Goal: Task Accomplishment & Management: Manage account settings

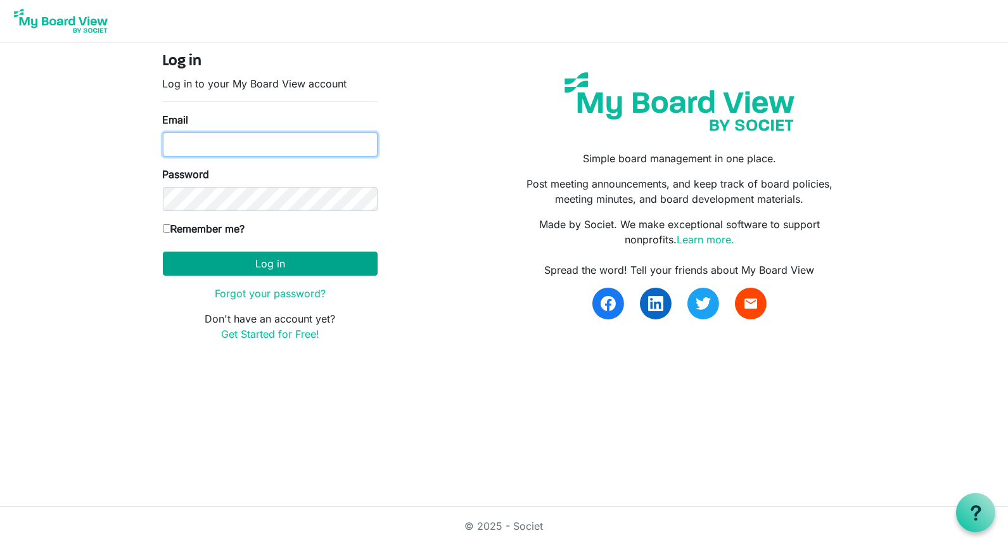
type input "Jessi@habitatsaltlake.org"
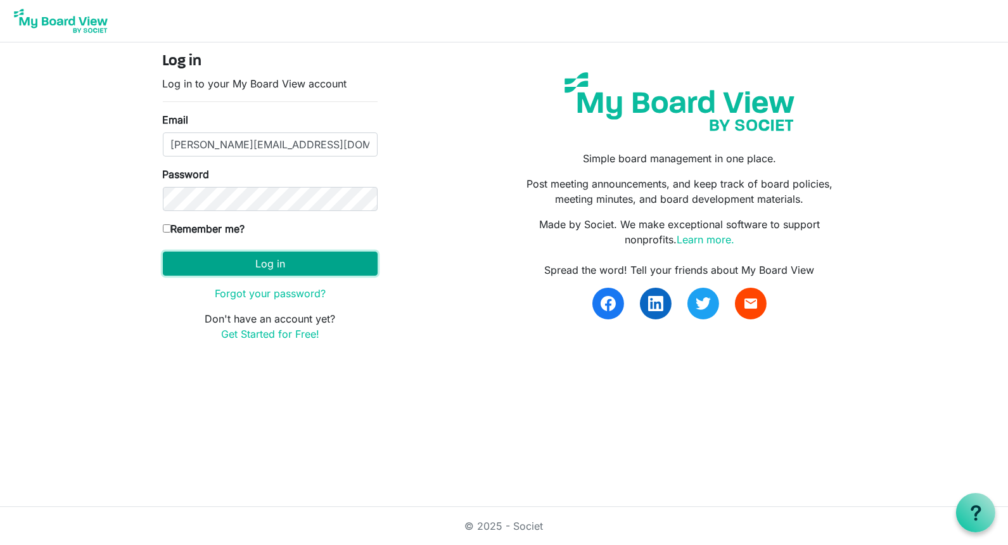
click at [261, 264] on button "Log in" at bounding box center [270, 264] width 215 height 24
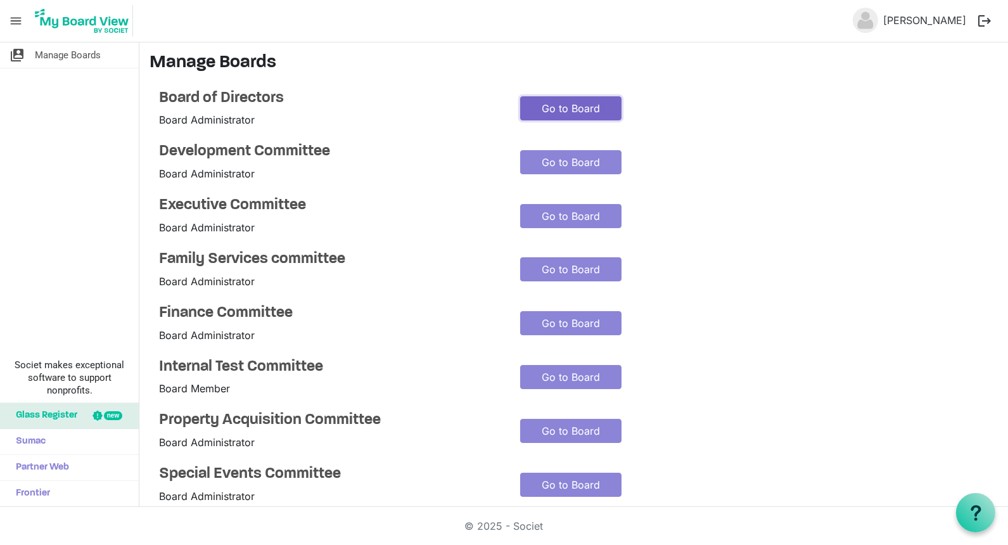
click at [574, 109] on link "Go to Board" at bounding box center [570, 108] width 101 height 24
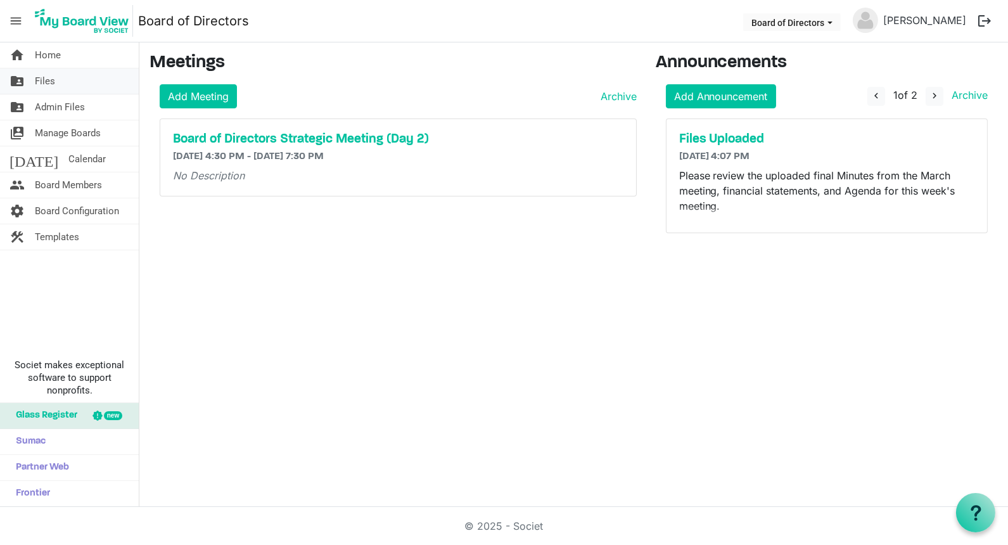
click at [57, 80] on link "folder_shared Files" at bounding box center [69, 80] width 139 height 25
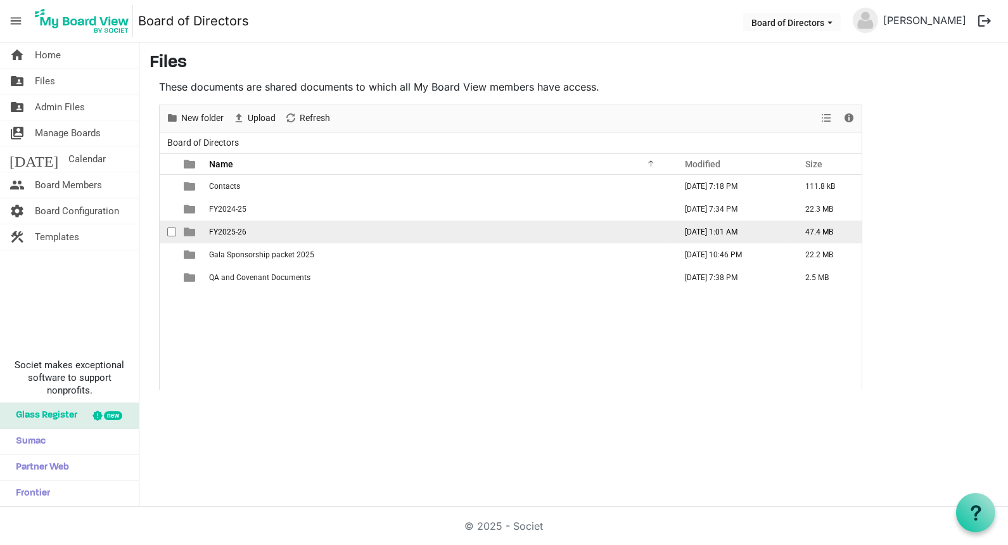
click at [226, 233] on span "FY2025-26" at bounding box center [227, 231] width 37 height 9
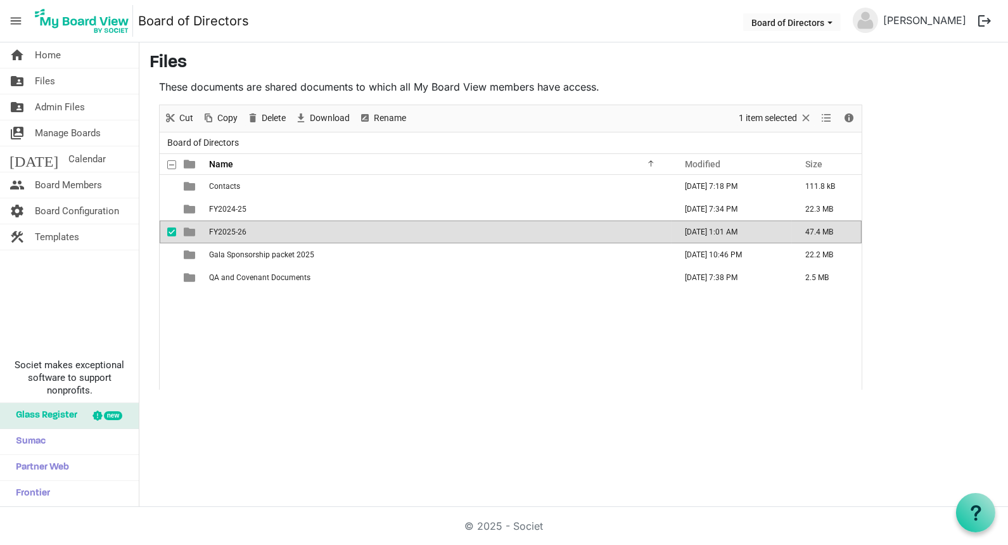
click at [226, 233] on span "FY2025-26" at bounding box center [227, 231] width 37 height 9
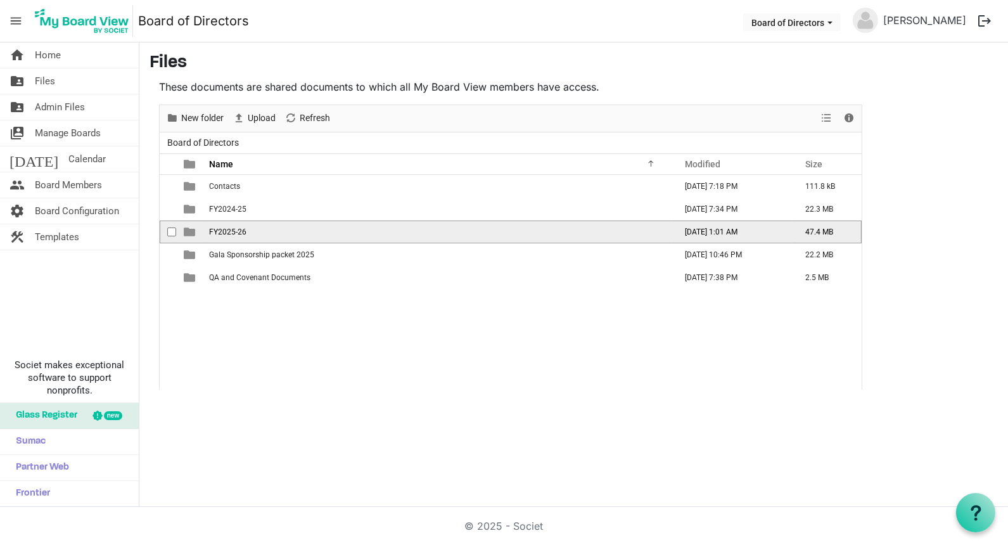
click at [226, 233] on span "FY2025-26" at bounding box center [227, 231] width 37 height 9
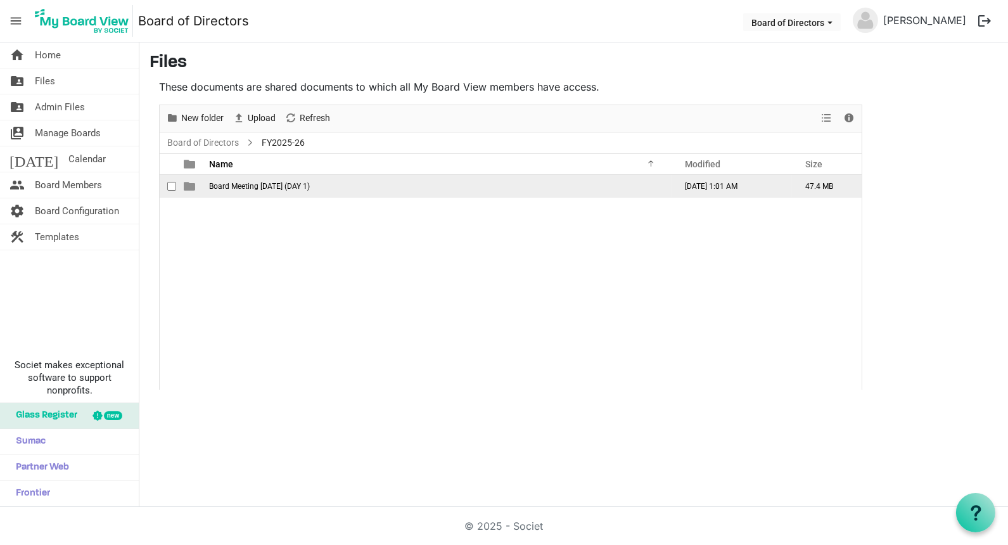
click at [287, 179] on td "Board Meeting August 26, 2025 (DAY 1)" at bounding box center [438, 186] width 466 height 23
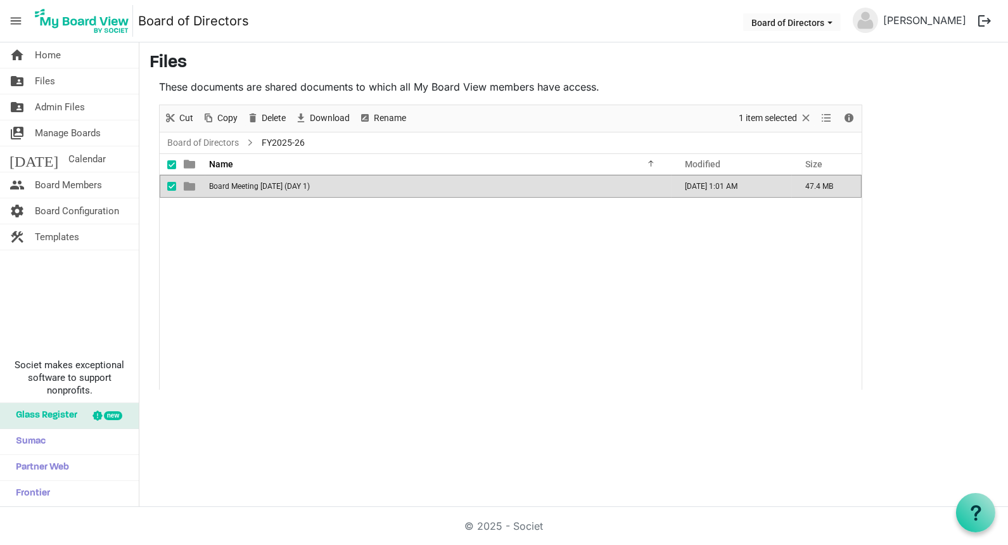
click at [287, 179] on td "Board Meeting August 26, 2025 (DAY 1)" at bounding box center [438, 186] width 466 height 23
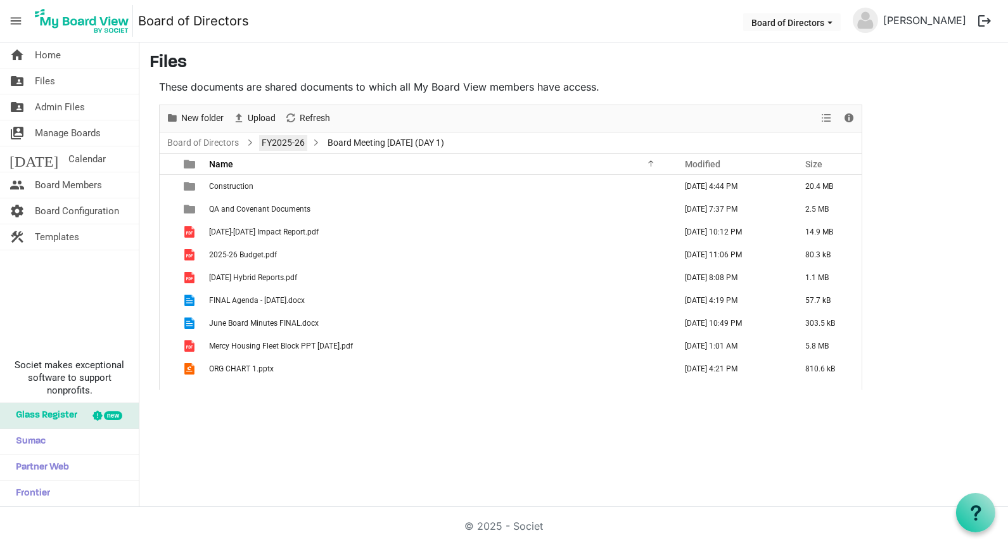
click at [284, 146] on link "FY2025-26" at bounding box center [283, 143] width 48 height 16
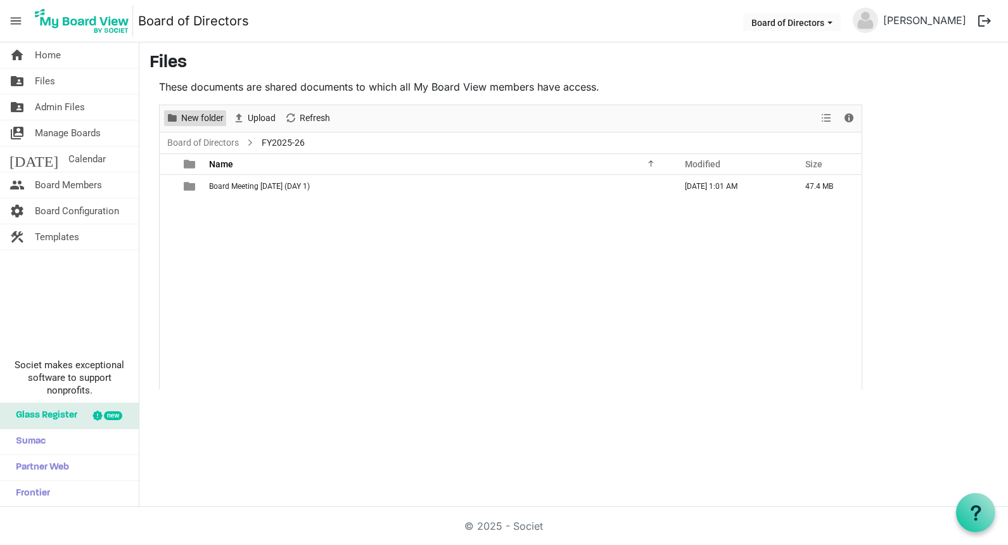
click at [211, 117] on span "New folder" at bounding box center [202, 118] width 45 height 16
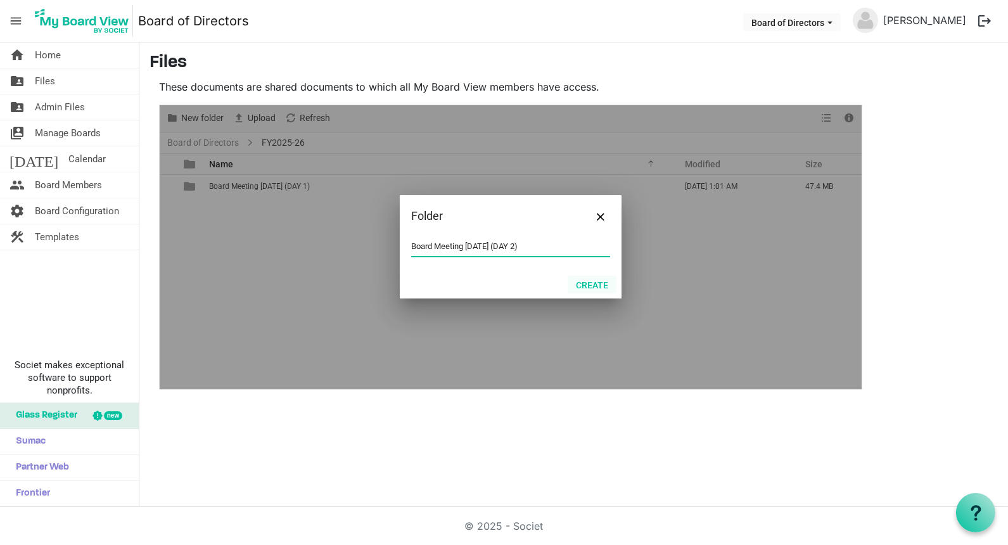
type input "Board Meeting August 27, 2025 (DAY 2)"
click at [590, 288] on button "Create" at bounding box center [592, 285] width 49 height 18
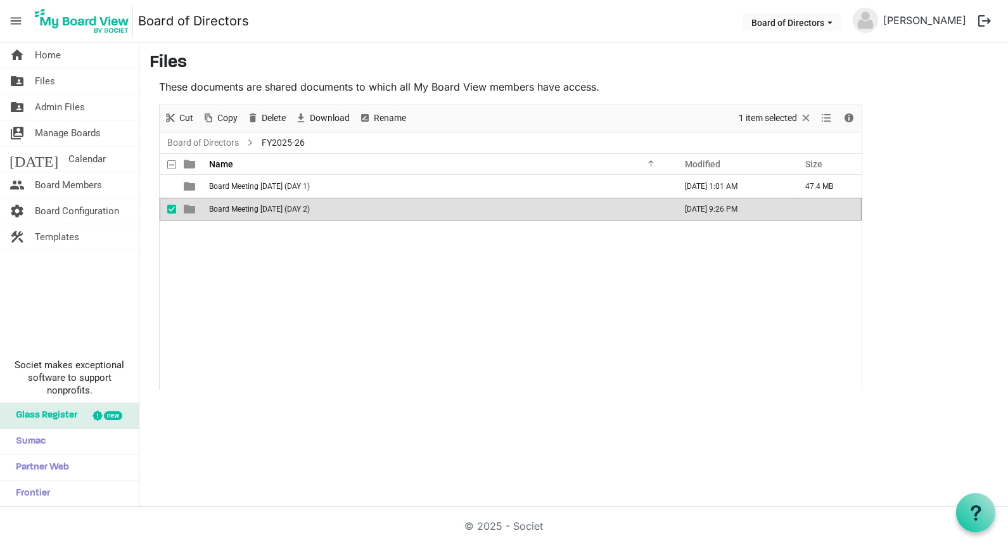
click at [309, 207] on span "Board Meeting August 27, 2025 (DAY 2)" at bounding box center [259, 209] width 101 height 9
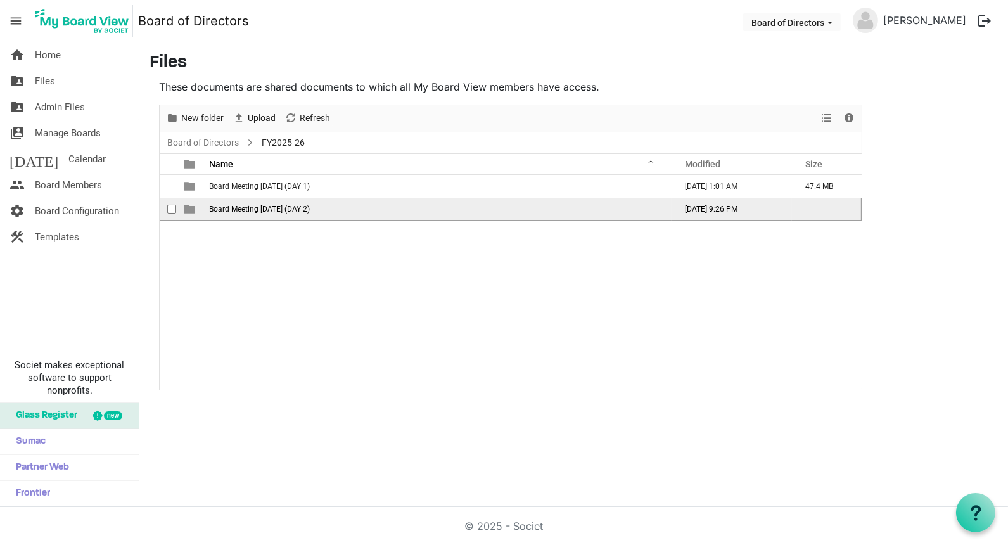
click at [309, 207] on span "Board Meeting August 27, 2025 (DAY 2)" at bounding box center [259, 209] width 101 height 9
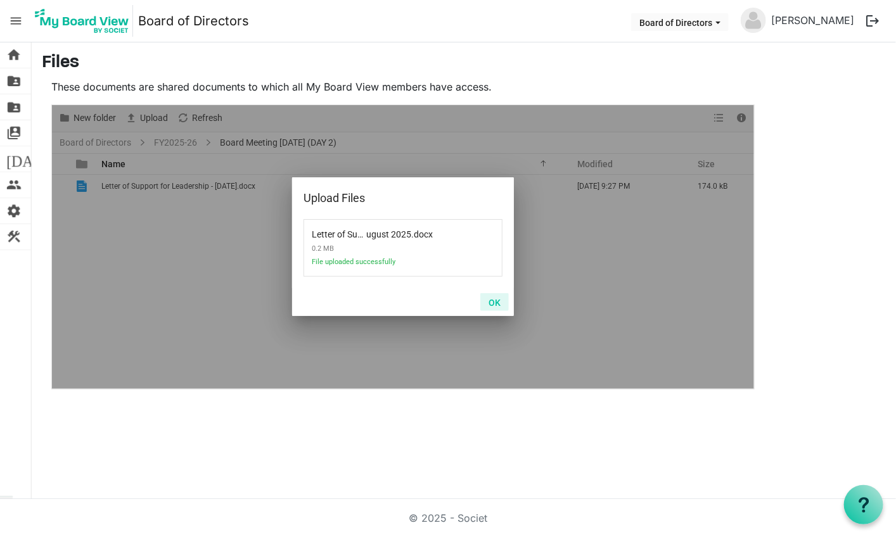
click at [495, 303] on button "OK" at bounding box center [494, 302] width 29 height 18
click at [504, 302] on button "OK" at bounding box center [494, 302] width 29 height 18
click at [496, 302] on button "OK" at bounding box center [494, 302] width 29 height 18
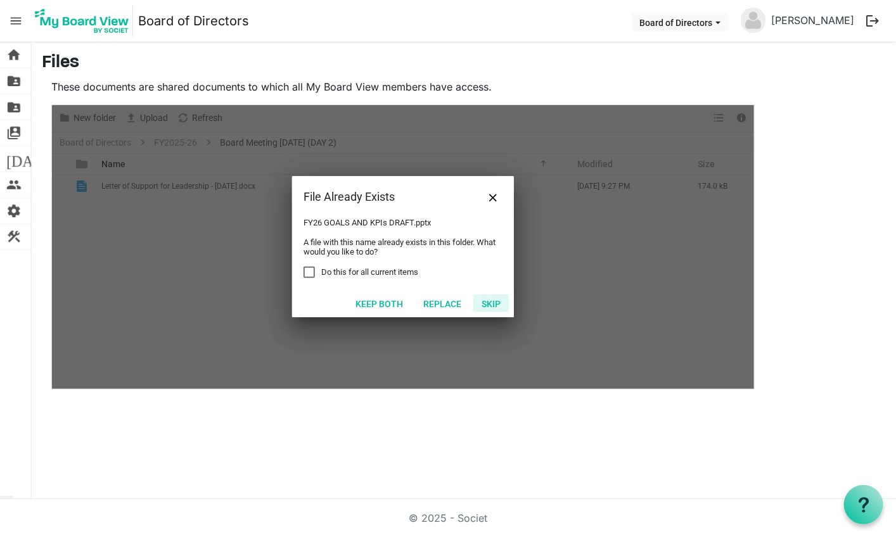
click at [495, 303] on button "Skip" at bounding box center [490, 304] width 35 height 18
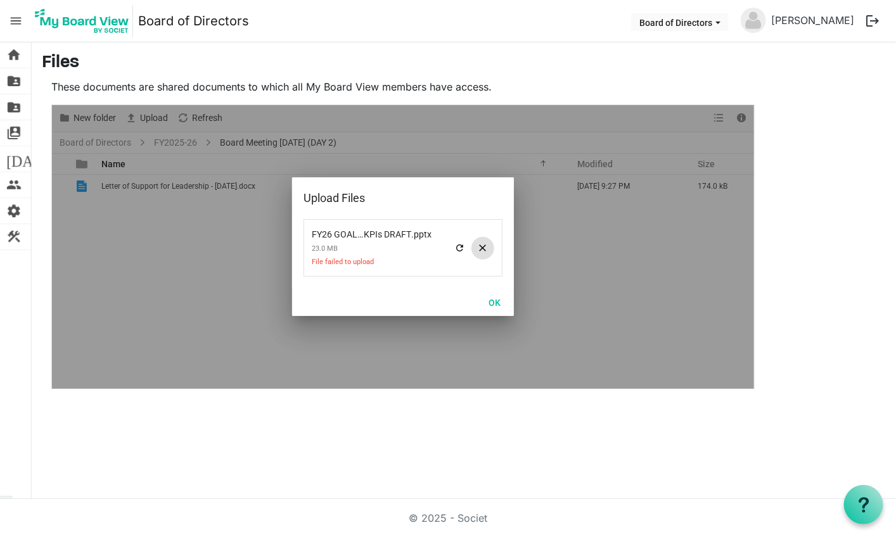
click at [482, 246] on span at bounding box center [482, 248] width 23 height 23
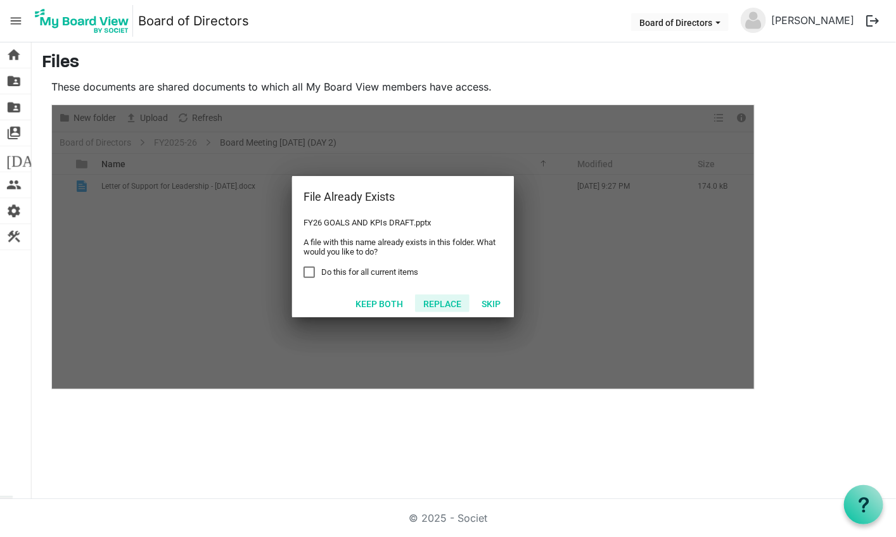
click at [445, 301] on button "Replace" at bounding box center [442, 304] width 54 height 18
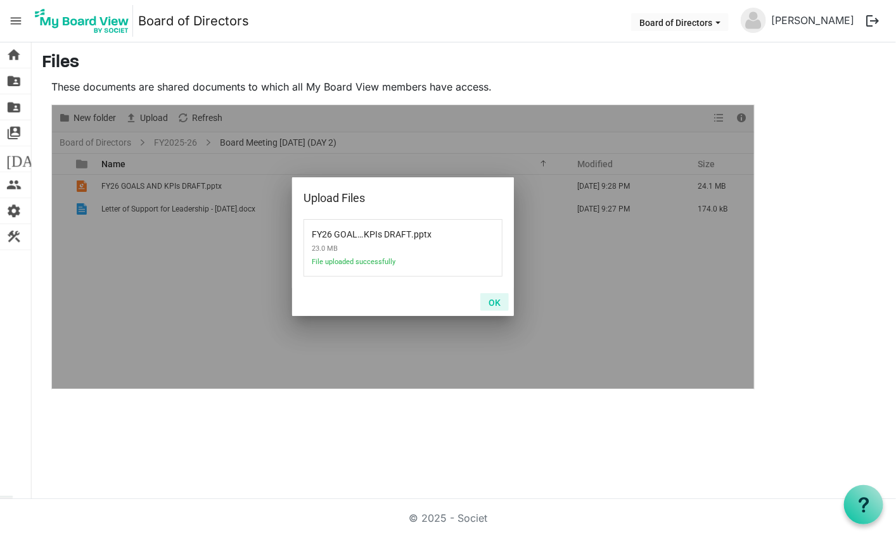
click at [495, 299] on button "OK" at bounding box center [494, 302] width 29 height 18
click at [498, 301] on button "OK" at bounding box center [494, 302] width 29 height 18
click at [500, 304] on button "OK" at bounding box center [494, 302] width 29 height 18
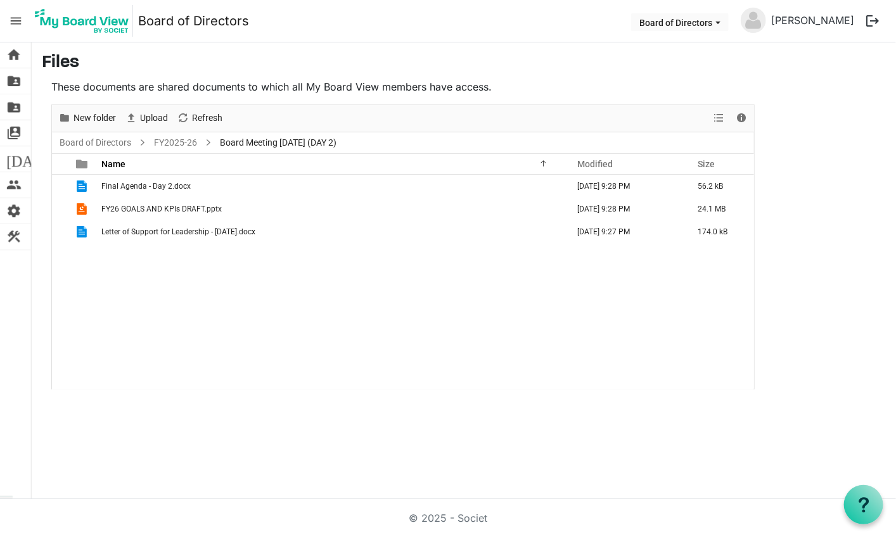
click at [285, 311] on div "Final Agenda - Day 2.docx August 27, 2025 9:28 PM 56.2 kB FY26 GOALS AND KPIs D…" at bounding box center [403, 282] width 702 height 215
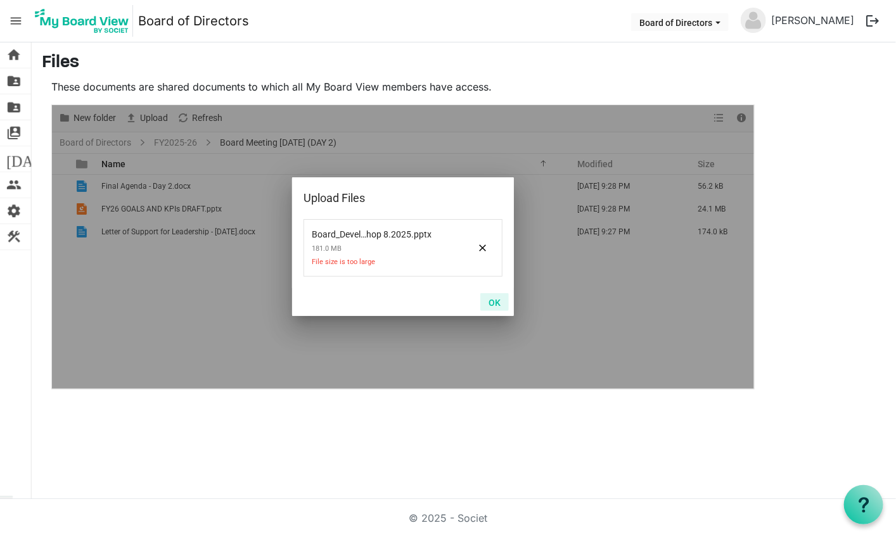
click at [494, 301] on button "OK" at bounding box center [494, 302] width 29 height 18
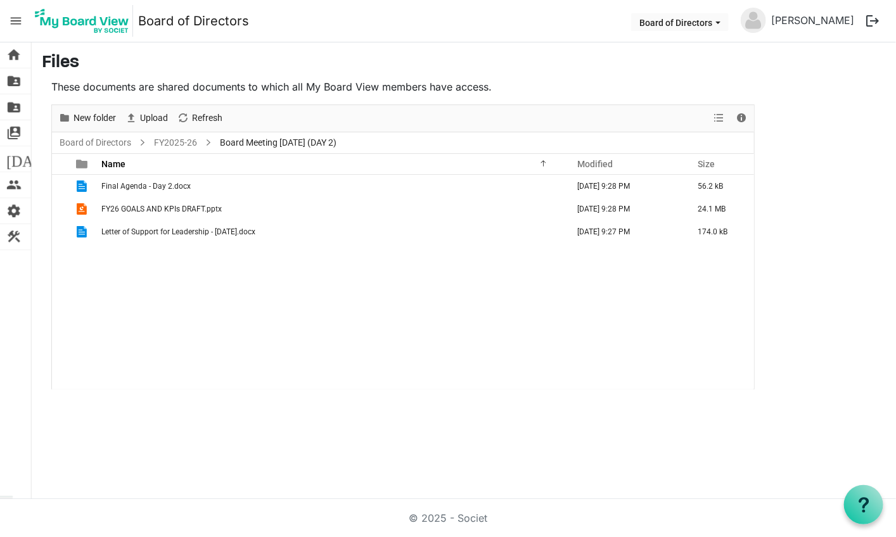
click at [252, 360] on div "Final Agenda - Day 2.docx August 27, 2025 9:28 PM 56.2 kB FY26 GOALS AND KPIs D…" at bounding box center [403, 282] width 702 height 215
